Goal: Task Accomplishment & Management: Use online tool/utility

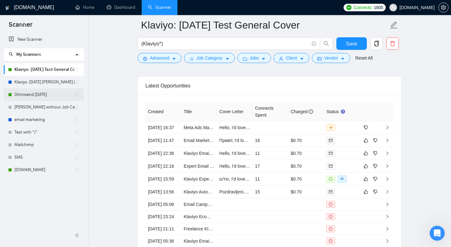
click at [55, 93] on link "Omnisend [DATE]" at bounding box center [44, 95] width 60 height 13
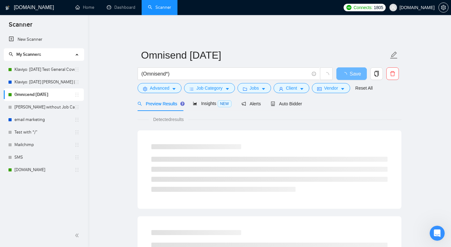
click at [78, 94] on icon "holder" at bounding box center [76, 94] width 5 height 5
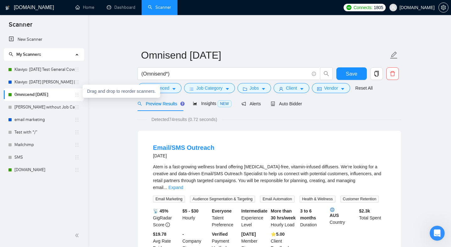
click at [78, 97] on icon "holder" at bounding box center [76, 94] width 5 height 5
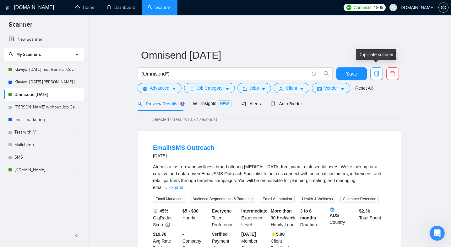
click at [378, 72] on icon "copy" at bounding box center [376, 74] width 4 height 6
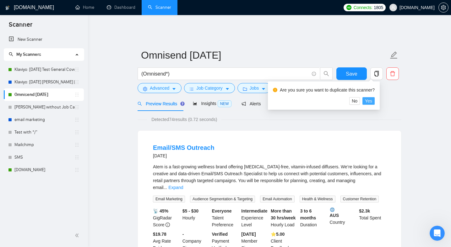
click at [372, 100] on span "Yes" at bounding box center [368, 101] width 7 height 7
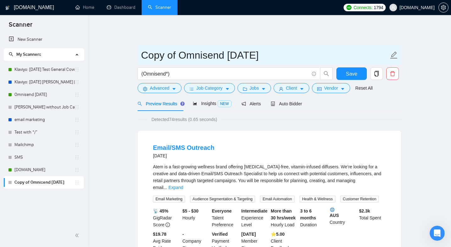
drag, startPoint x: 224, startPoint y: 53, endPoint x: 137, endPoint y: 48, distance: 87.4
drag, startPoint x: 260, startPoint y: 51, endPoint x: 218, endPoint y: 49, distance: 41.5
click at [218, 49] on input "ActiveCampaign [DATE]" at bounding box center [264, 55] width 247 height 16
click at [290, 48] on input "ActiveCampaign [DATE]" at bounding box center [264, 55] width 247 height 16
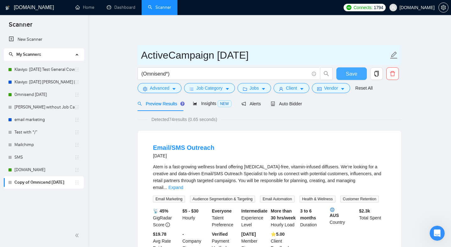
type input "ActiveCampaign [DATE]"
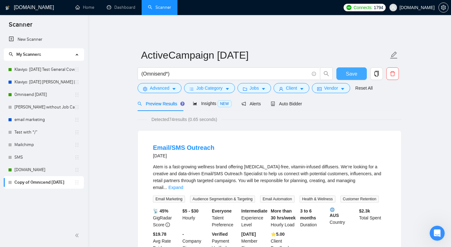
click at [353, 70] on span "Save" at bounding box center [351, 74] width 11 height 8
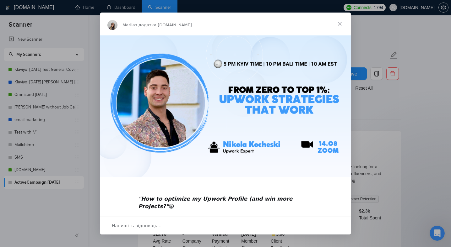
click at [339, 24] on span "Закрити" at bounding box center [339, 24] width 23 height 23
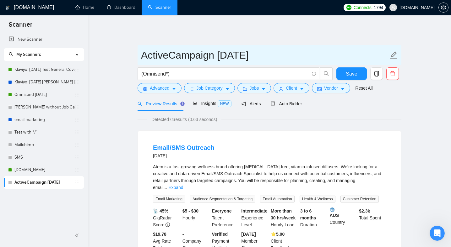
click at [396, 51] on icon "edit" at bounding box center [394, 55] width 8 height 8
drag, startPoint x: 215, startPoint y: 52, endPoint x: 127, endPoint y: 54, distance: 87.6
paste input "text"
click at [220, 51] on input "ActiveCampaign 13.08.25" at bounding box center [264, 55] width 247 height 16
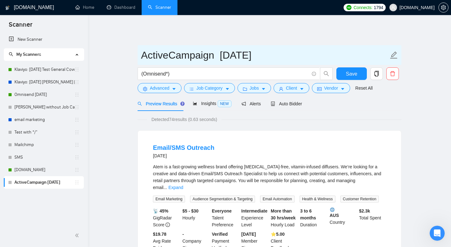
type input "ActiveCampaign [DATE]"
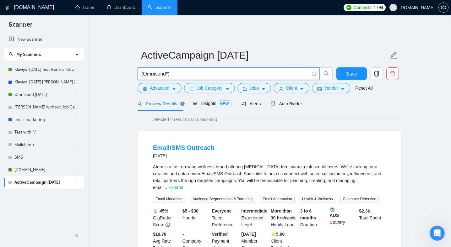
drag, startPoint x: 167, startPoint y: 70, endPoint x: 143, endPoint y: 69, distance: 23.6
click at [143, 70] on input "(Omnisend*)" at bounding box center [225, 74] width 168 height 8
paste input "ActiveCampaign"
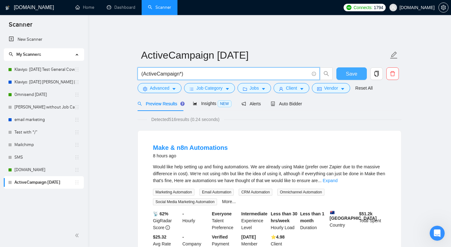
type input "(ActiveCampaign*)"
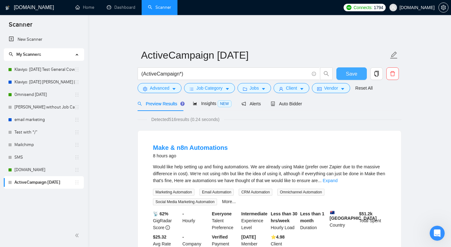
click at [353, 70] on span "Save" at bounding box center [351, 74] width 11 height 8
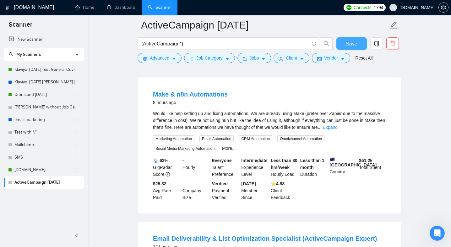
scroll to position [59, 0]
click at [337, 125] on link "Expand" at bounding box center [330, 127] width 15 height 5
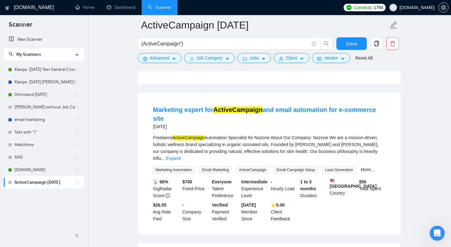
scroll to position [839, 0]
click at [180, 161] on link "Expand" at bounding box center [173, 158] width 15 height 5
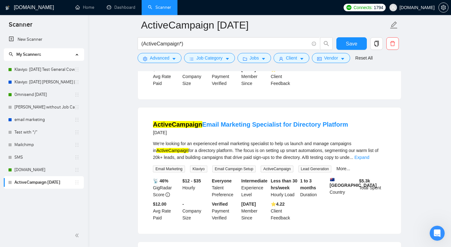
scroll to position [1513, 0]
